Goal: Information Seeking & Learning: Learn about a topic

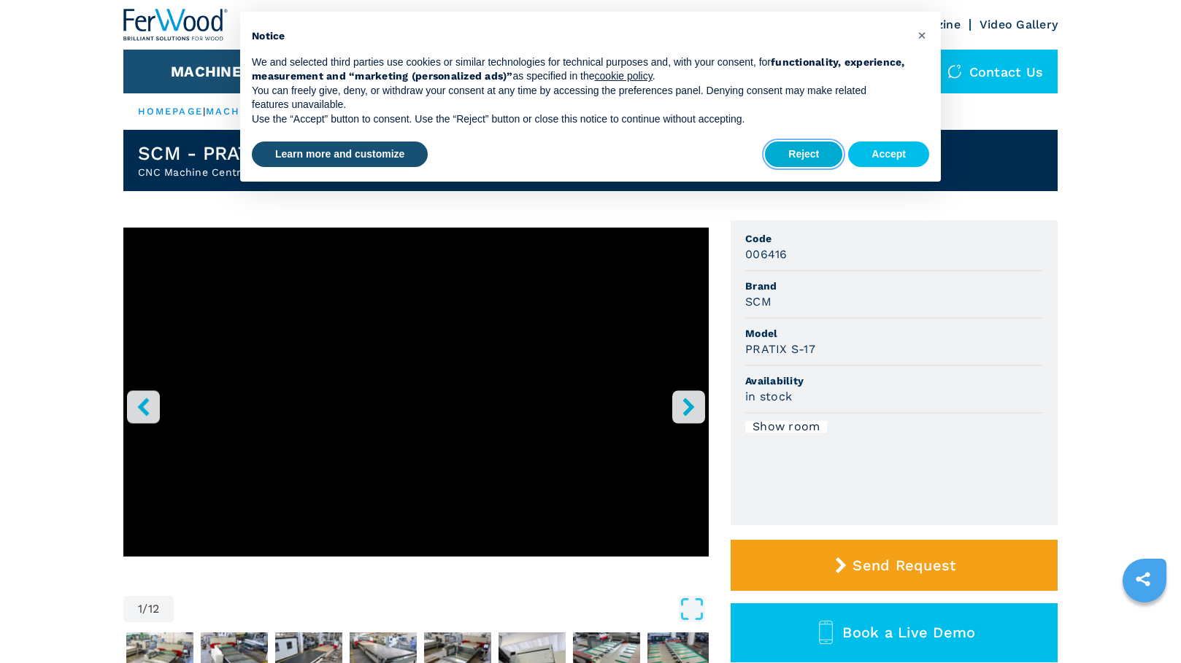
click at [788, 152] on button "Reject" at bounding box center [803, 155] width 77 height 26
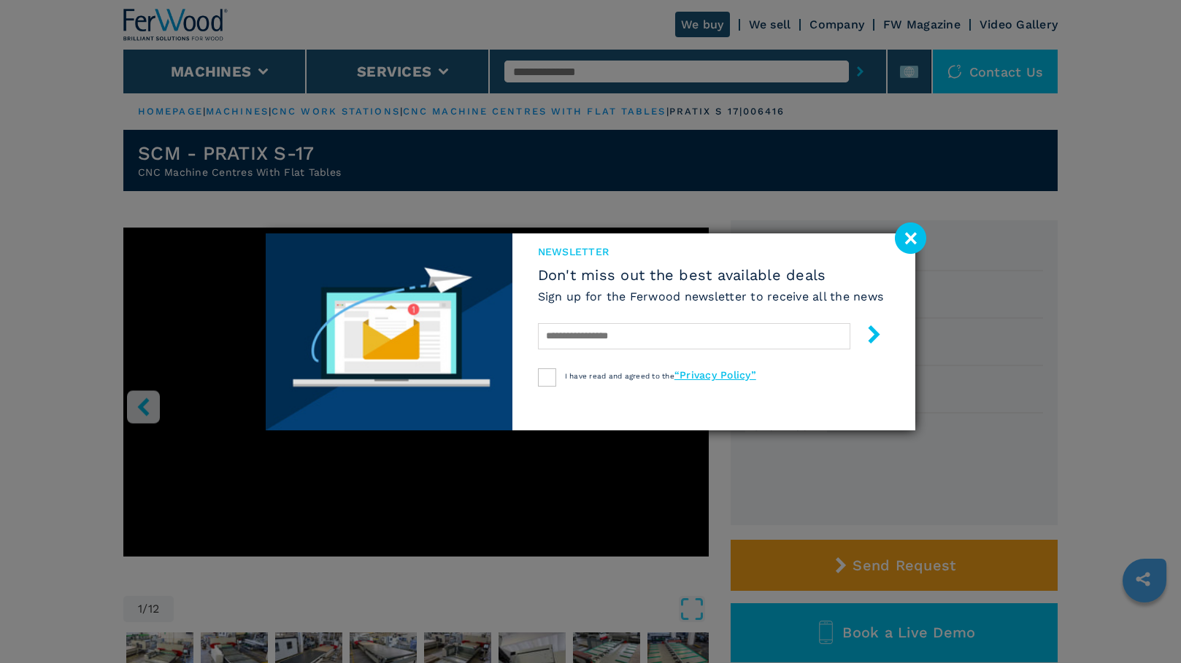
click at [910, 234] on image at bounding box center [910, 238] width 31 height 31
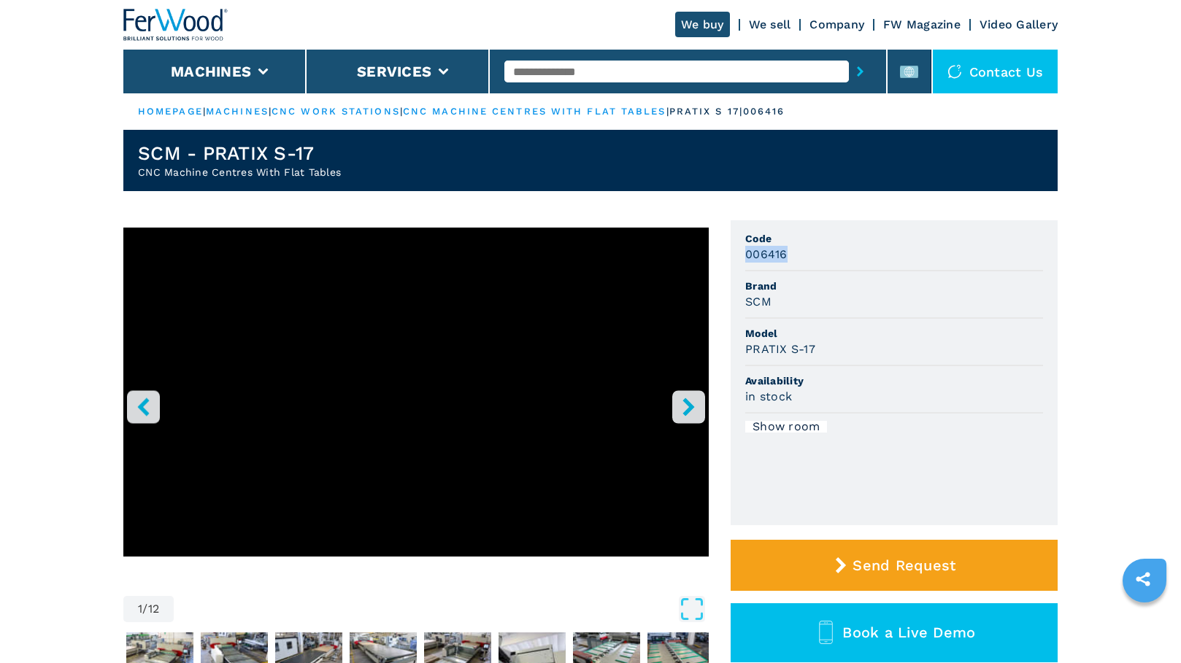
drag, startPoint x: 793, startPoint y: 255, endPoint x: 736, endPoint y: 258, distance: 57.0
click at [736, 258] on ul "Code 006416 Brand SCM Model PRATIX S-17 Availability in stock Show room" at bounding box center [894, 372] width 327 height 305
drag, startPoint x: 736, startPoint y: 258, endPoint x: 759, endPoint y: 258, distance: 23.4
copy h3 "006416"
